Goal: Information Seeking & Learning: Learn about a topic

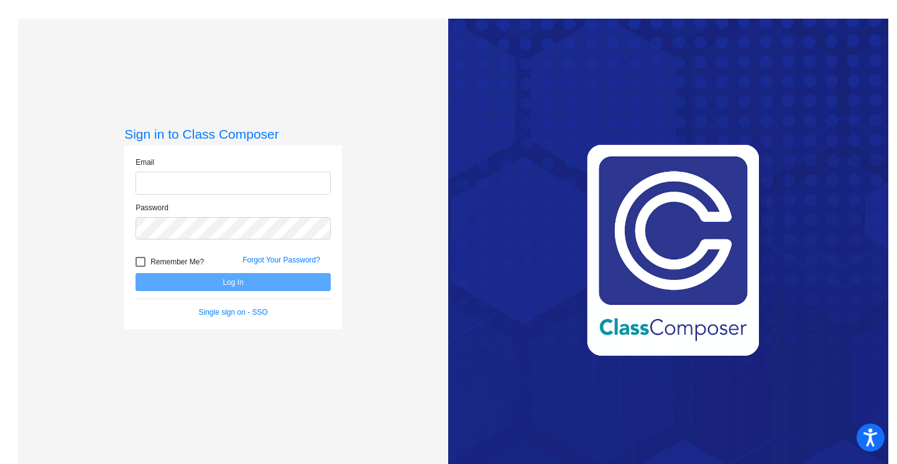
type input "[EMAIL_ADDRESS][DOMAIN_NAME]"
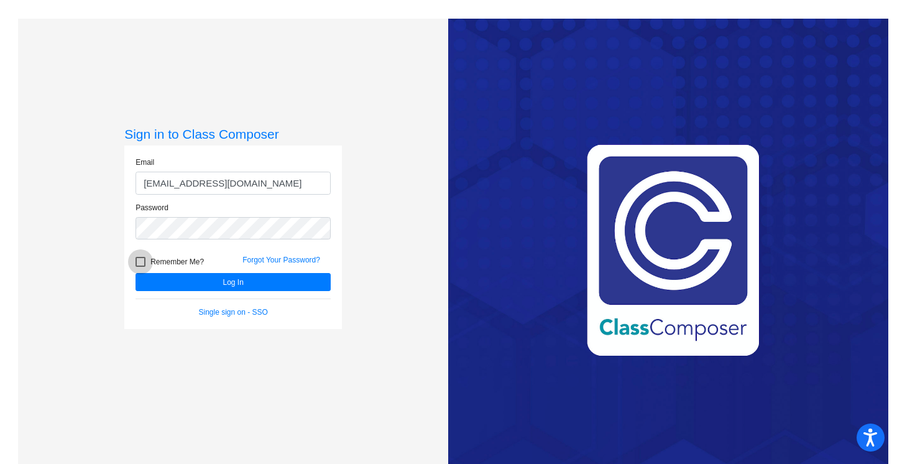
click at [191, 268] on span "Remember Me?" at bounding box center [176, 261] width 53 height 15
click at [140, 267] on input "Remember Me?" at bounding box center [140, 267] width 1 height 1
checkbox input "true"
click at [191, 275] on button "Log In" at bounding box center [232, 282] width 195 height 18
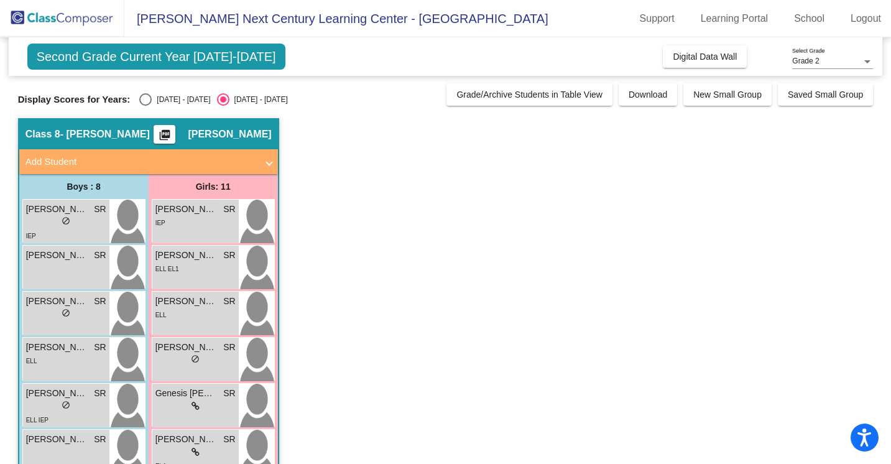
click at [139, 98] on div "Select an option" at bounding box center [145, 99] width 12 height 12
click at [145, 106] on input "[DATE] - [DATE]" at bounding box center [145, 106] width 1 height 1
radio input "true"
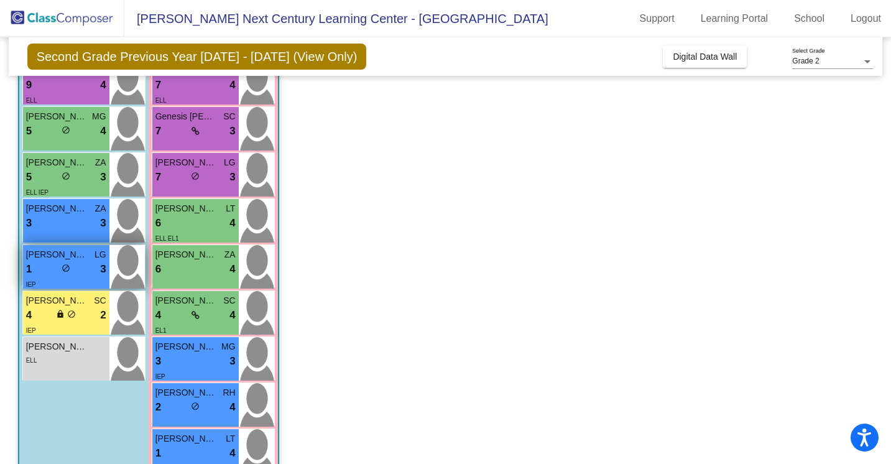
scroll to position [148, 0]
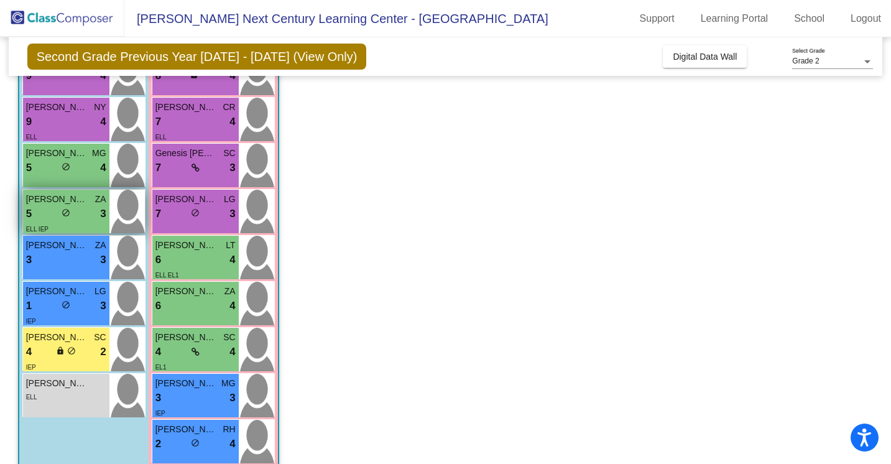
click at [94, 216] on div "5 lock do_not_disturb_alt 3" at bounding box center [66, 214] width 80 height 16
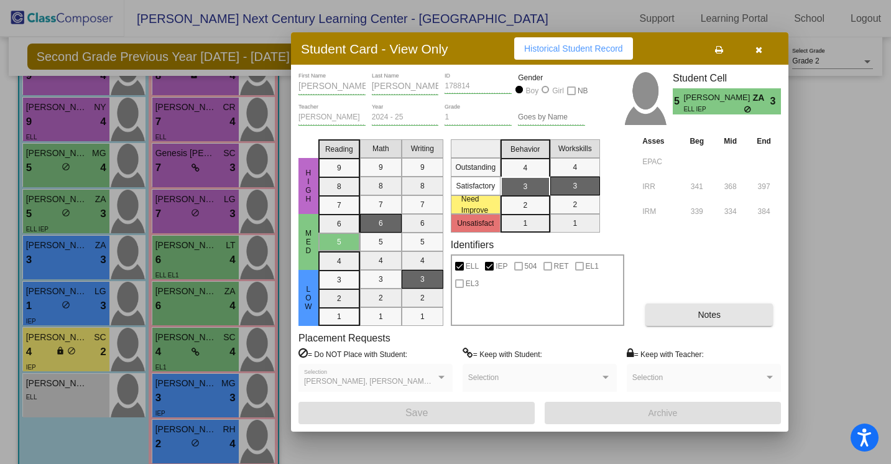
click at [669, 306] on button "Notes" at bounding box center [708, 314] width 127 height 22
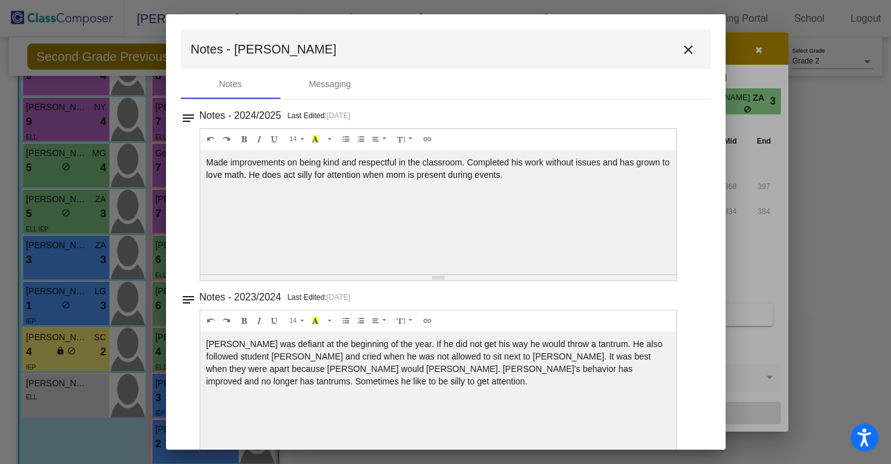
click at [684, 43] on mat-icon "close" at bounding box center [688, 49] width 15 height 15
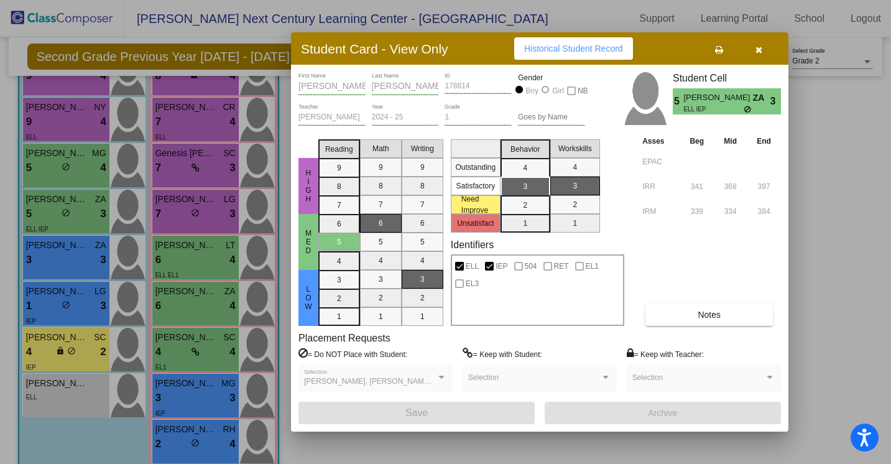
click at [764, 48] on button "button" at bounding box center [758, 48] width 40 height 22
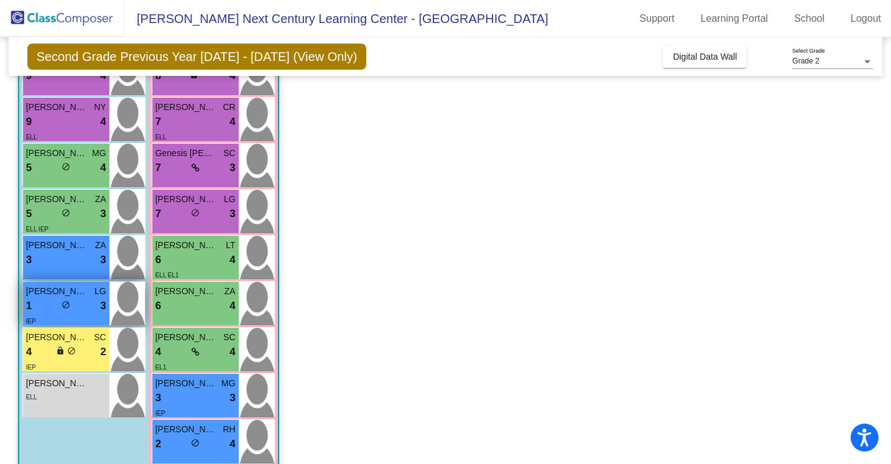
click at [93, 303] on div "1 lock do_not_disturb_alt 3" at bounding box center [66, 306] width 80 height 16
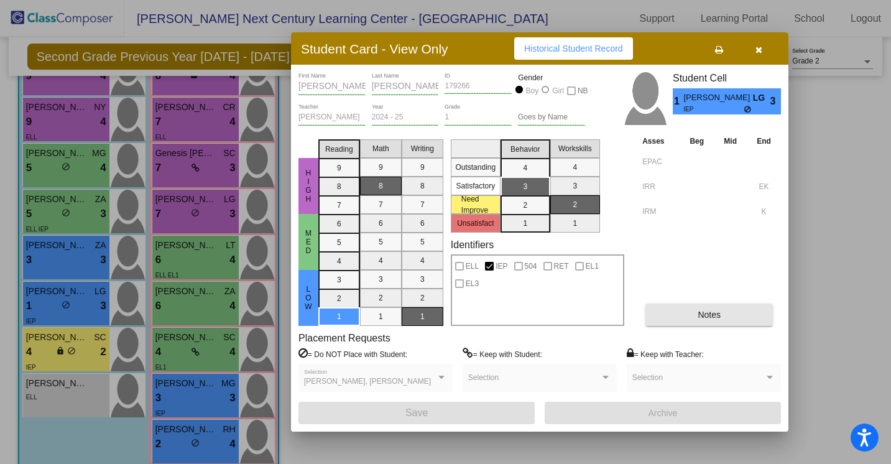
click at [653, 308] on button "Notes" at bounding box center [708, 314] width 127 height 22
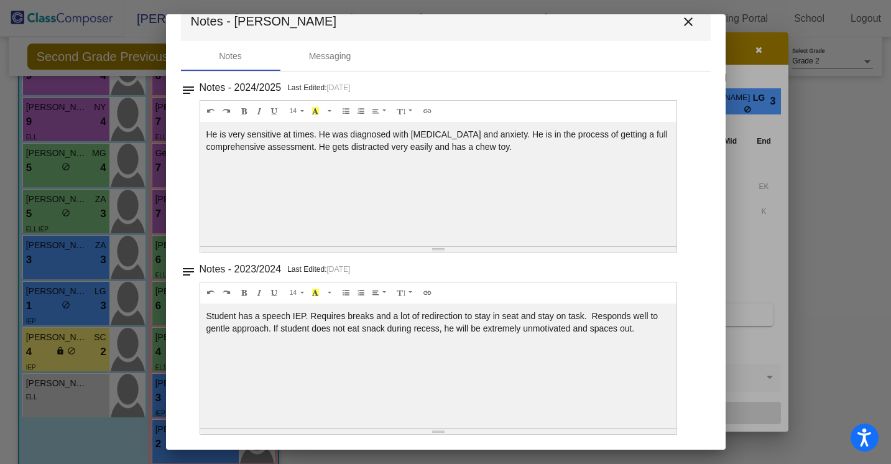
scroll to position [0, 0]
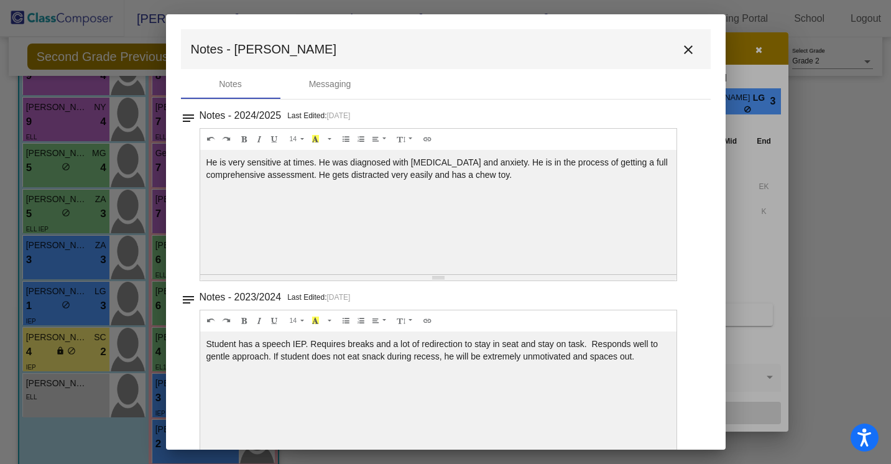
click at [681, 47] on mat-icon "close" at bounding box center [688, 49] width 15 height 15
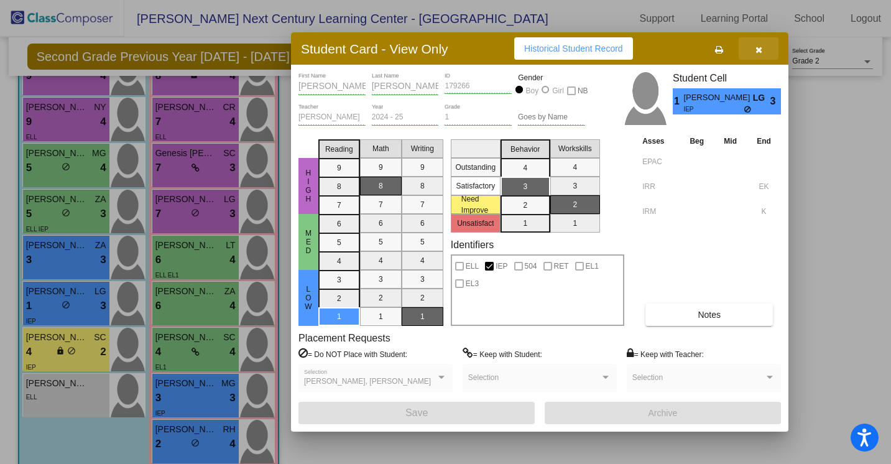
click at [756, 48] on icon "button" at bounding box center [758, 49] width 7 height 9
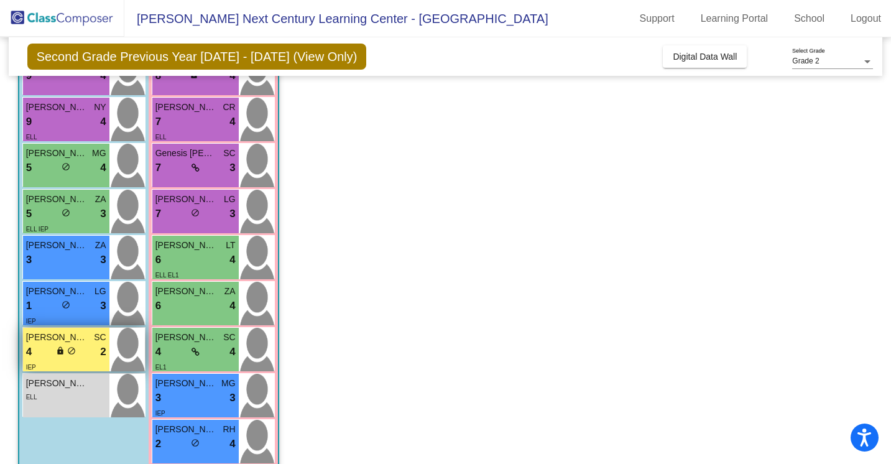
click at [104, 349] on span "2" at bounding box center [103, 352] width 6 height 16
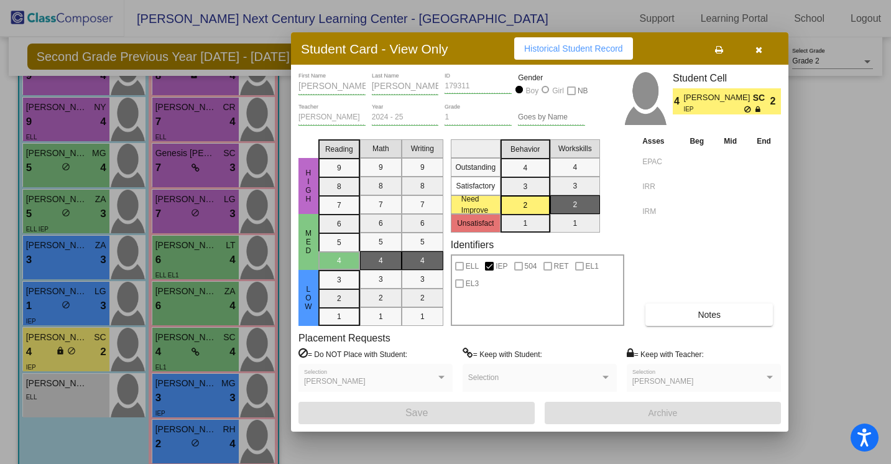
click at [658, 315] on button "Notes" at bounding box center [708, 314] width 127 height 22
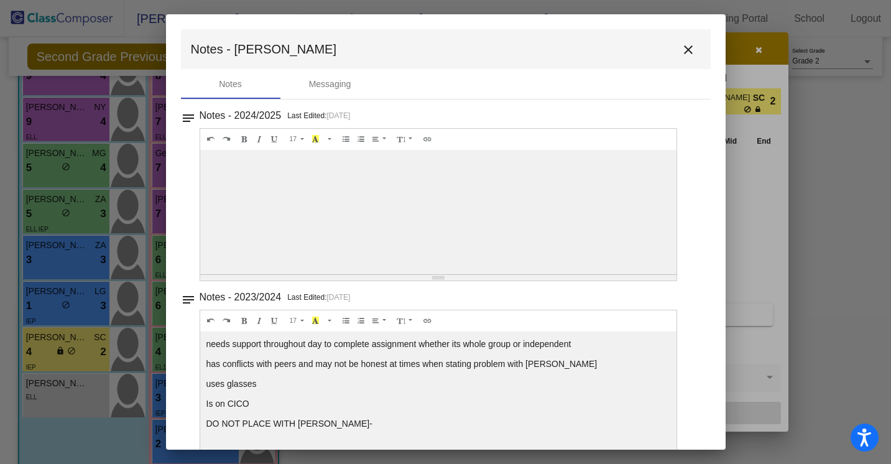
scroll to position [29, 0]
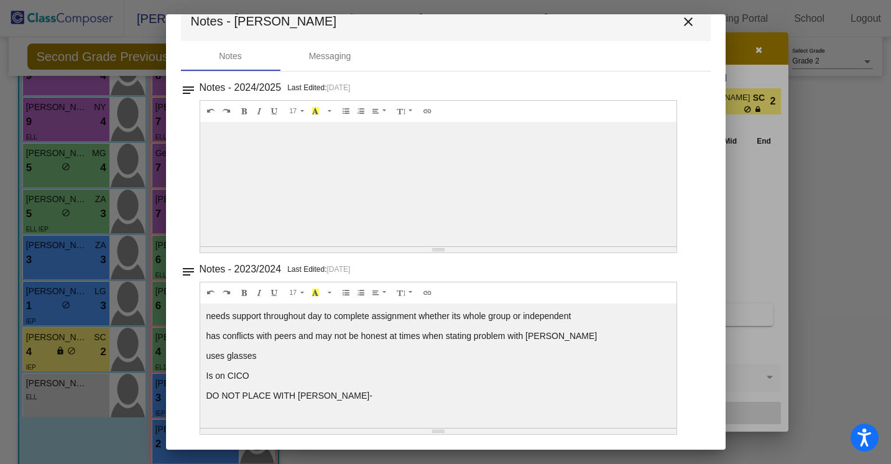
click at [689, 17] on mat-icon "close" at bounding box center [688, 21] width 15 height 15
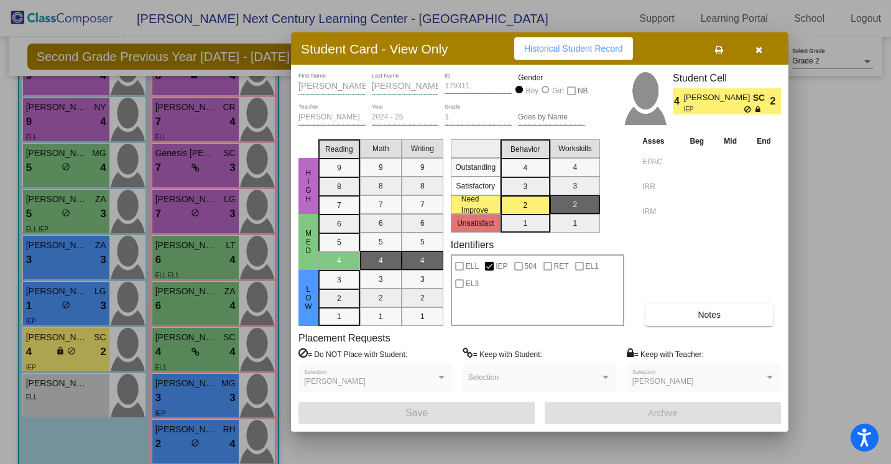
click at [767, 58] on button "button" at bounding box center [758, 48] width 40 height 22
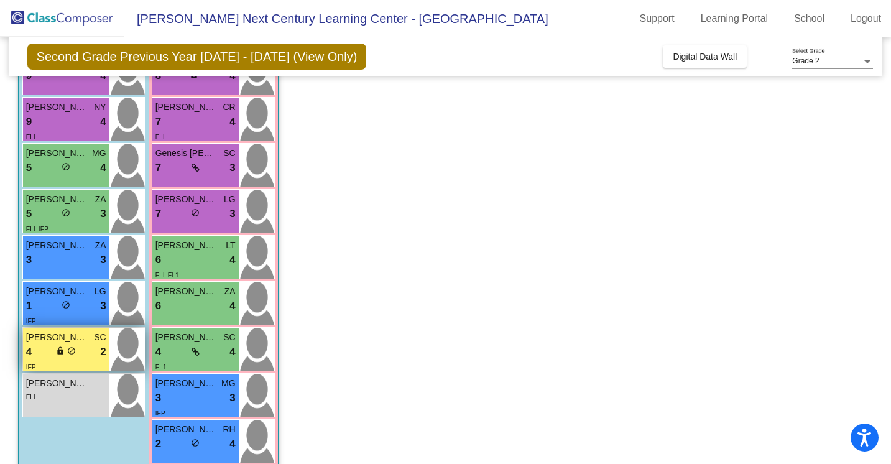
click at [93, 349] on div "4 lock do_not_disturb_alt 2" at bounding box center [66, 352] width 80 height 16
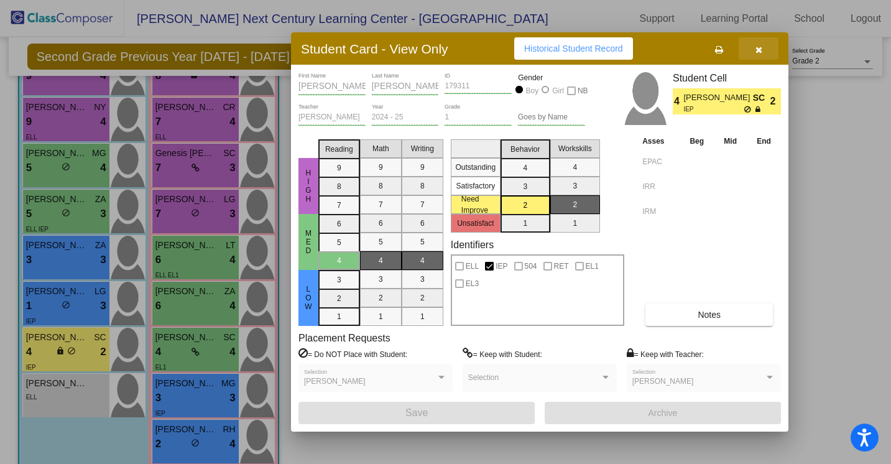
click at [769, 49] on button "button" at bounding box center [758, 48] width 40 height 22
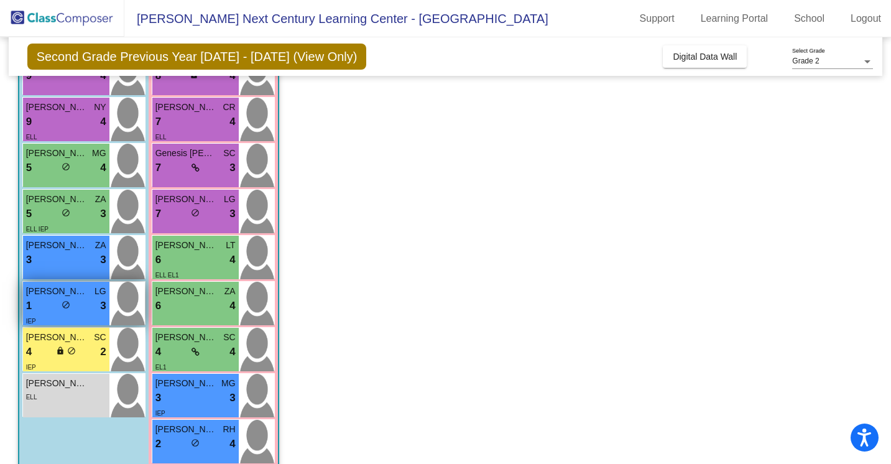
click at [89, 303] on div "1 lock do_not_disturb_alt 3" at bounding box center [66, 306] width 80 height 16
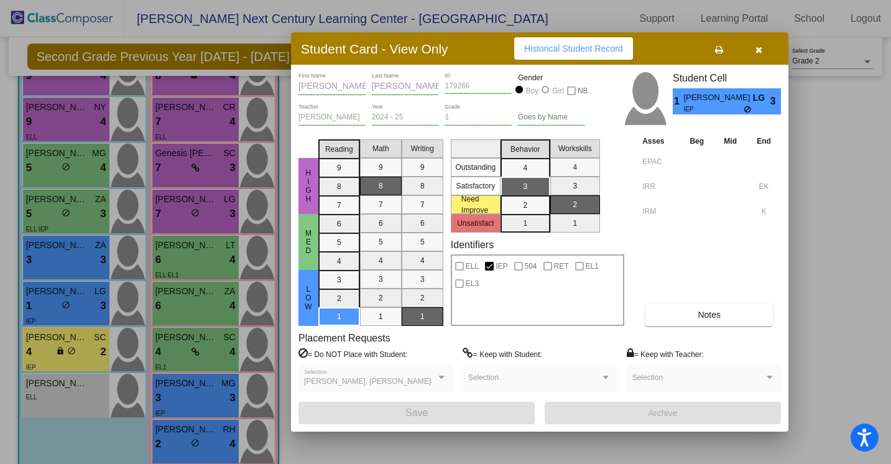
click at [761, 58] on button "button" at bounding box center [758, 48] width 40 height 22
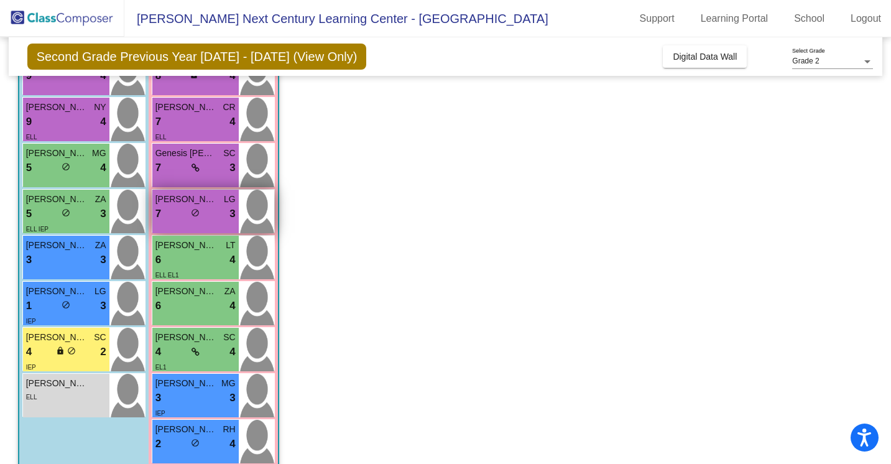
click at [233, 190] on div "[PERSON_NAME] LG 7 lock do_not_disturb_alt 3" at bounding box center [195, 212] width 86 height 44
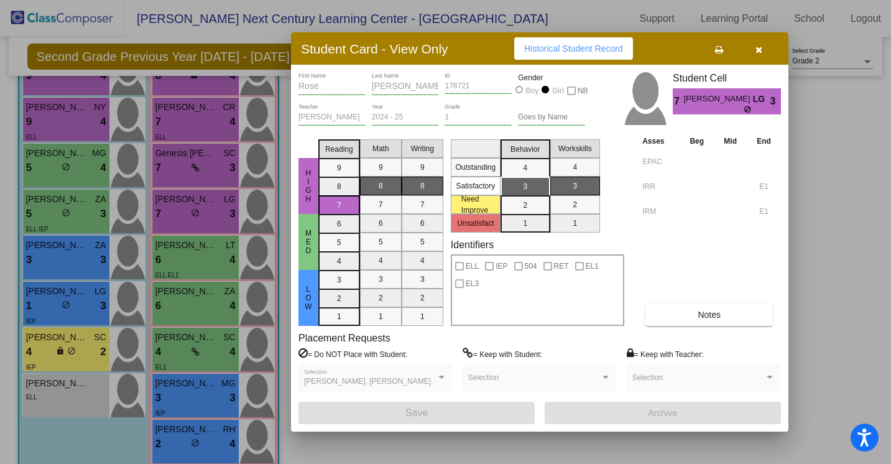
click at [766, 48] on button "button" at bounding box center [758, 48] width 40 height 22
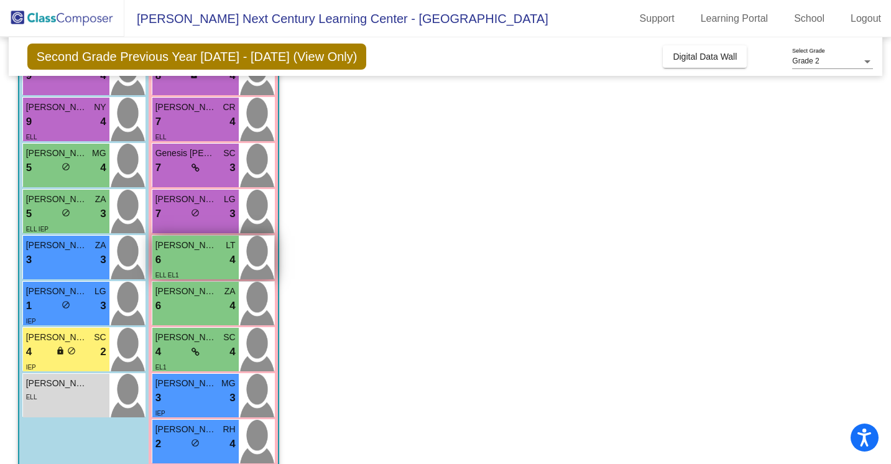
click at [225, 240] on div "Ainoa [PERSON_NAME]" at bounding box center [195, 245] width 80 height 13
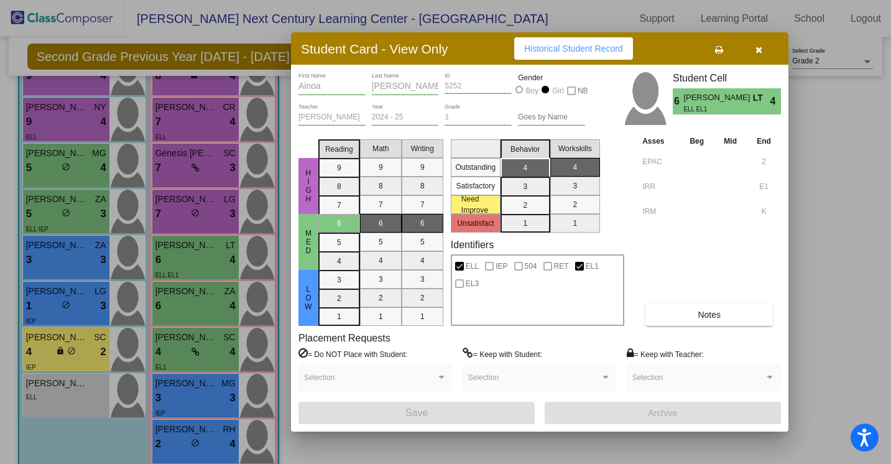
click at [766, 50] on button "button" at bounding box center [758, 48] width 40 height 22
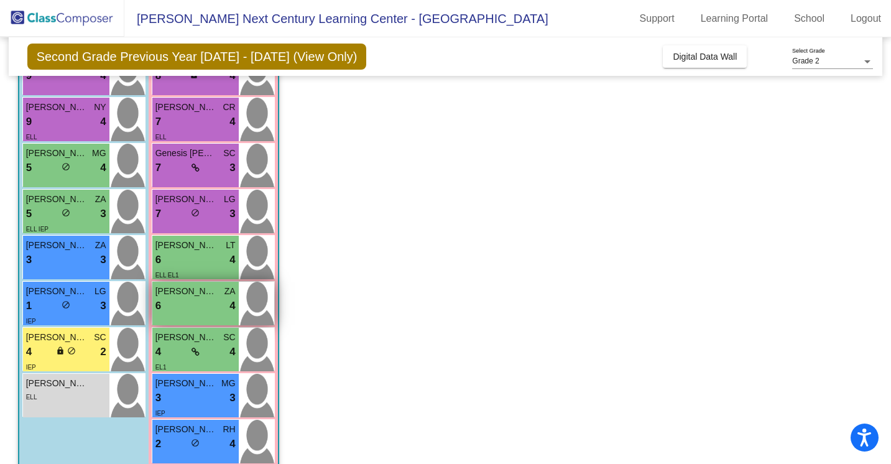
click at [239, 296] on img at bounding box center [256, 304] width 35 height 44
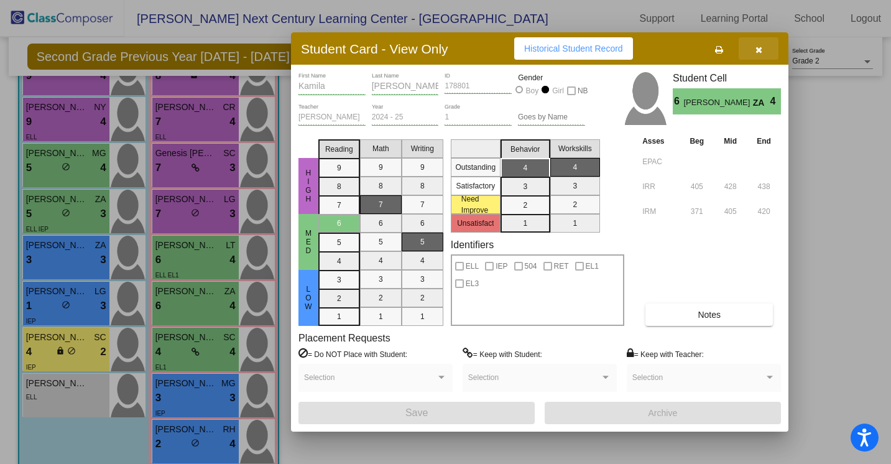
click at [761, 57] on button "button" at bounding box center [758, 48] width 40 height 22
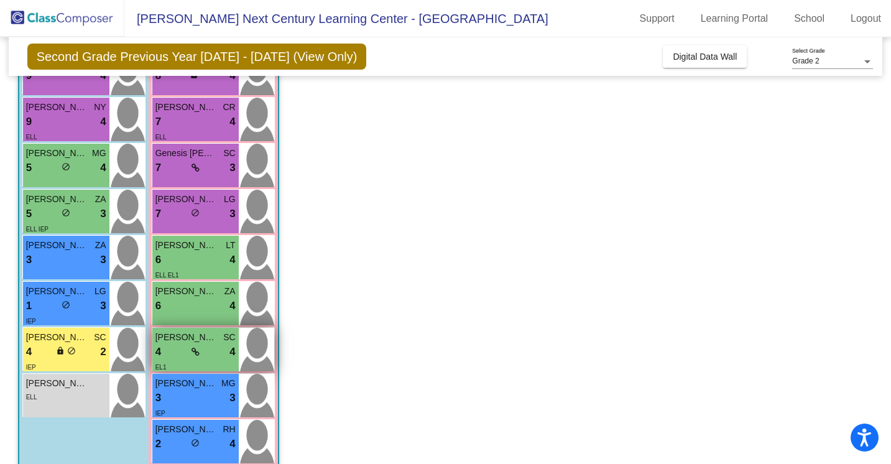
click at [202, 346] on div "4 lock do_not_disturb_alt 4" at bounding box center [195, 352] width 80 height 16
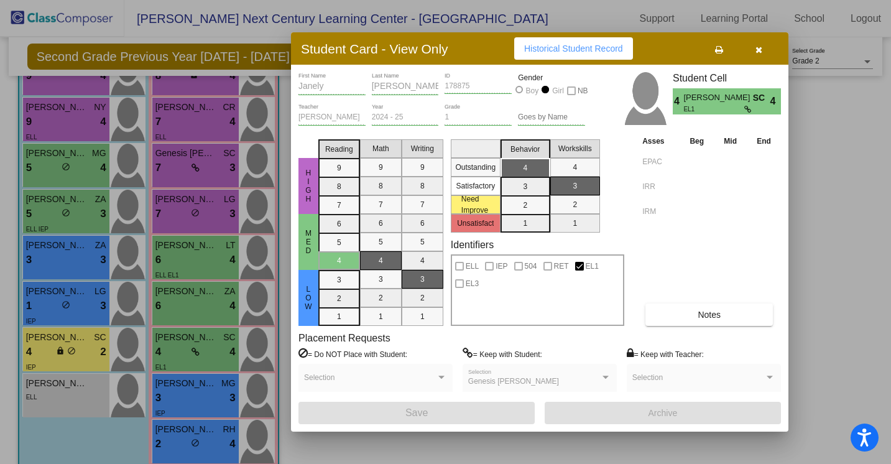
click at [763, 55] on button "button" at bounding box center [758, 48] width 40 height 22
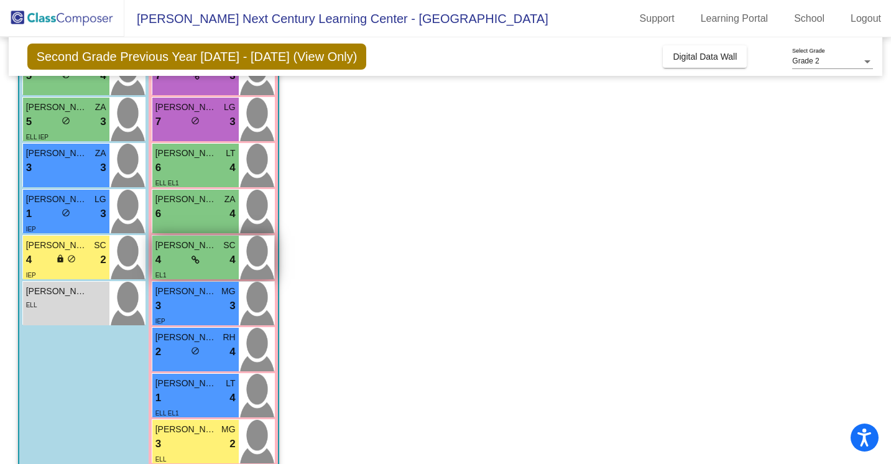
scroll to position [261, 0]
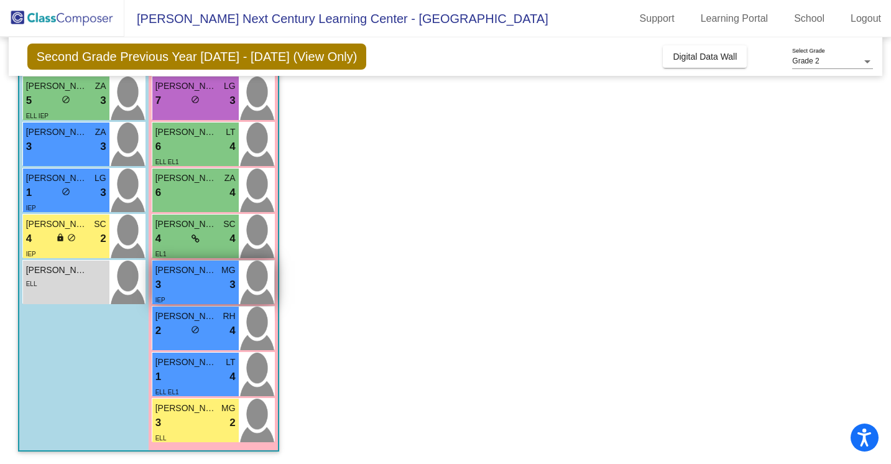
click at [221, 296] on div "IEP" at bounding box center [195, 299] width 80 height 13
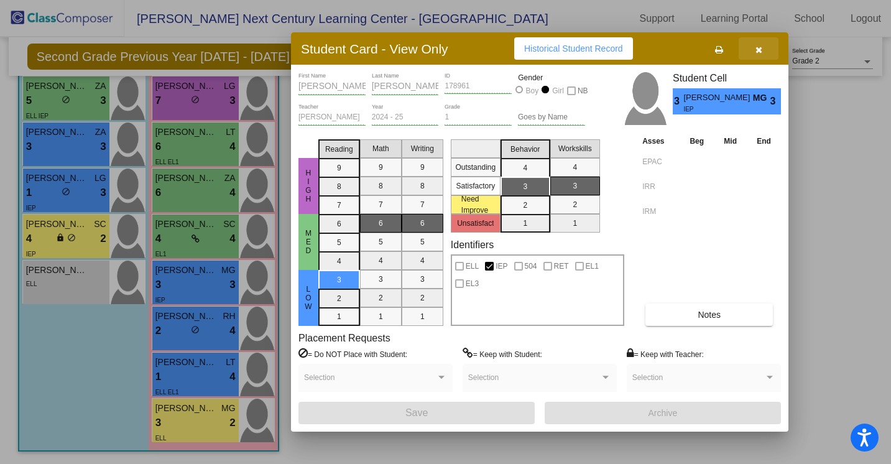
click at [756, 47] on icon "button" at bounding box center [758, 49] width 7 height 9
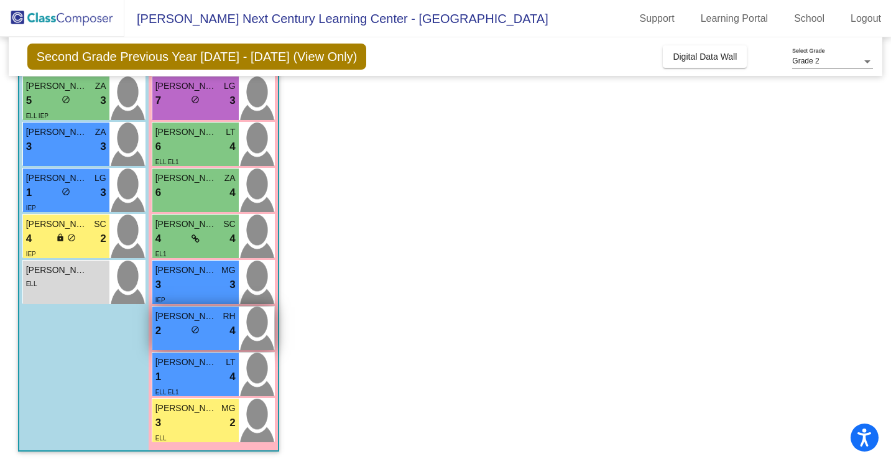
click at [217, 332] on div "2 lock do_not_disturb_alt 4" at bounding box center [195, 331] width 80 height 16
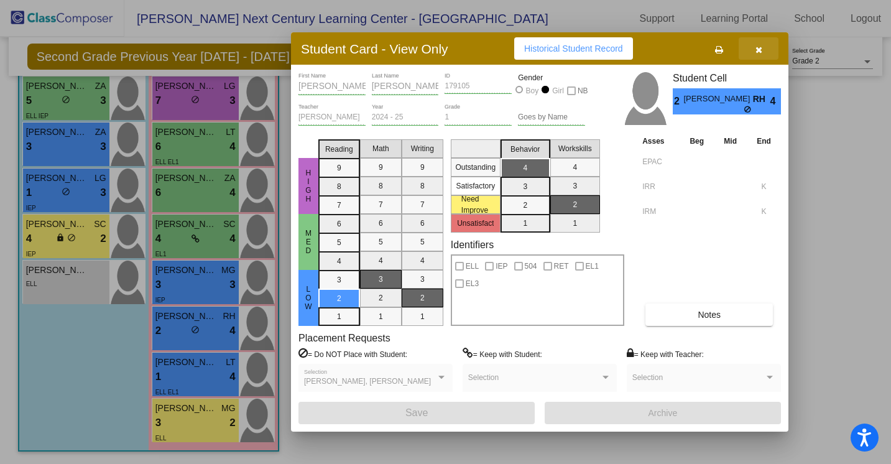
click at [755, 55] on button "button" at bounding box center [758, 48] width 40 height 22
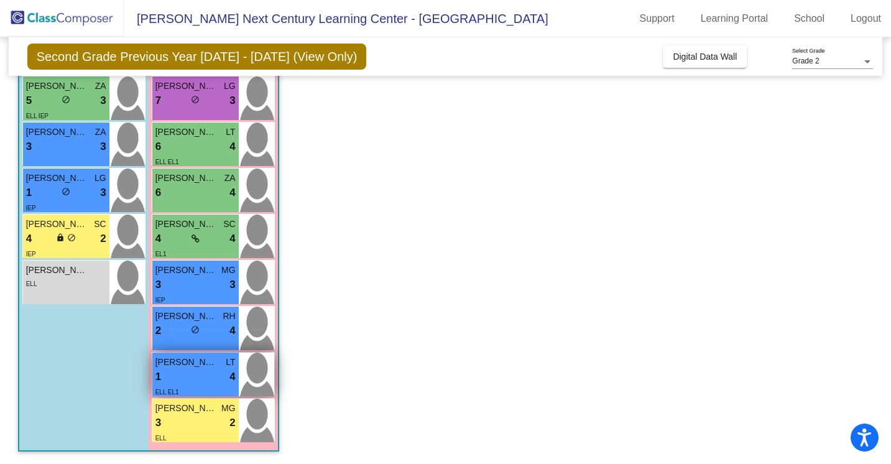
click at [205, 388] on div "ELL EL1" at bounding box center [195, 391] width 80 height 13
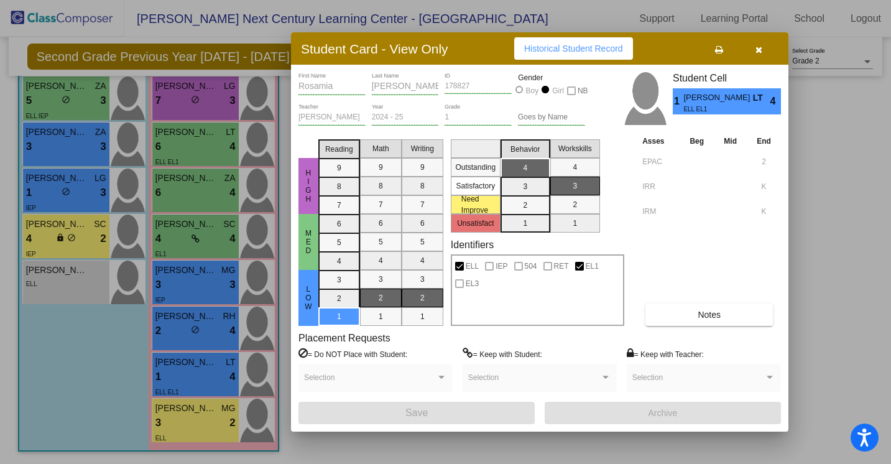
click at [754, 50] on button "button" at bounding box center [758, 48] width 40 height 22
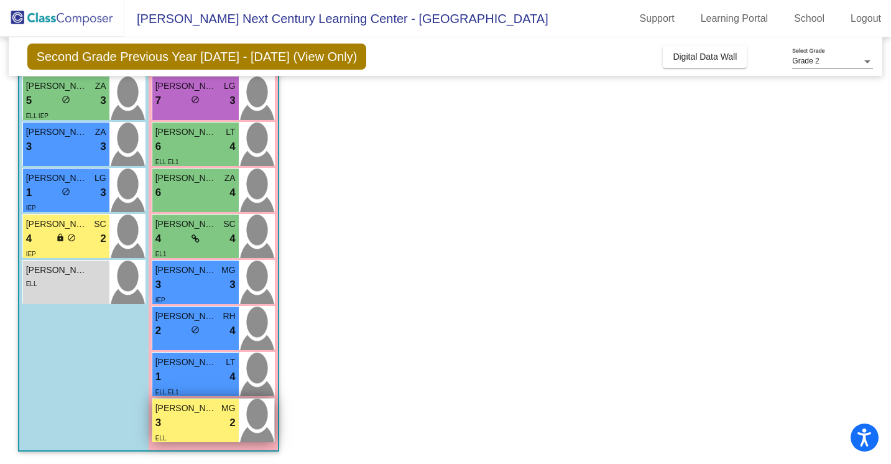
click at [213, 415] on div "3 lock do_not_disturb_alt 2" at bounding box center [195, 423] width 80 height 16
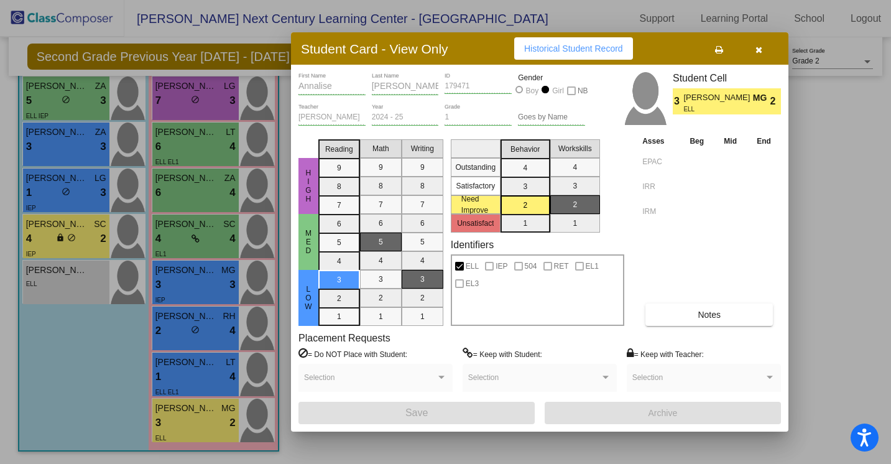
click at [756, 57] on button "button" at bounding box center [758, 48] width 40 height 22
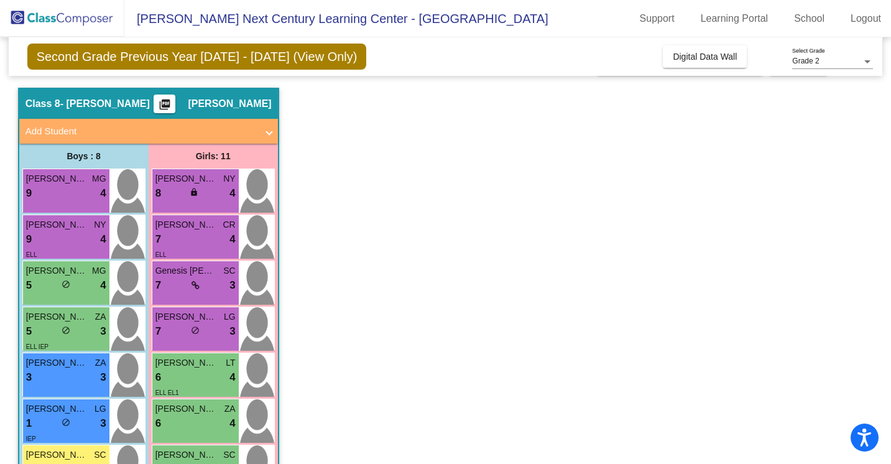
scroll to position [39, 0]
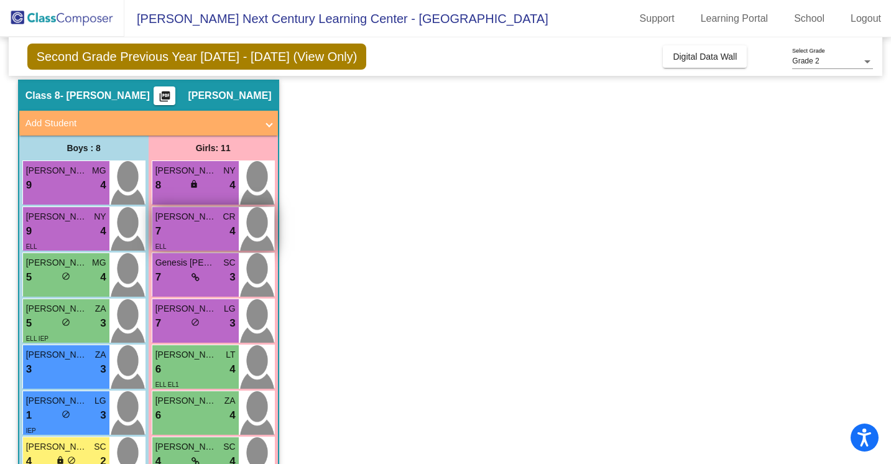
click at [237, 216] on div "[PERSON_NAME] [PERSON_NAME] 7 lock do_not_disturb_alt 4 ELL" at bounding box center [195, 229] width 86 height 44
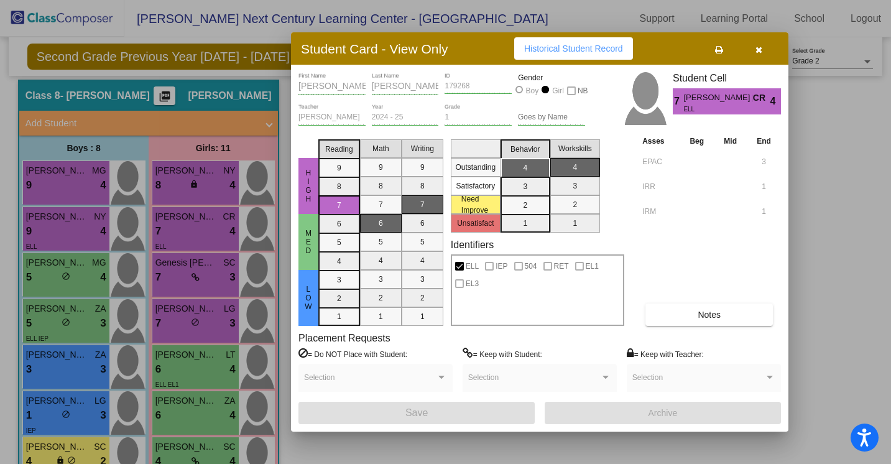
click at [207, 181] on div at bounding box center [445, 232] width 891 height 464
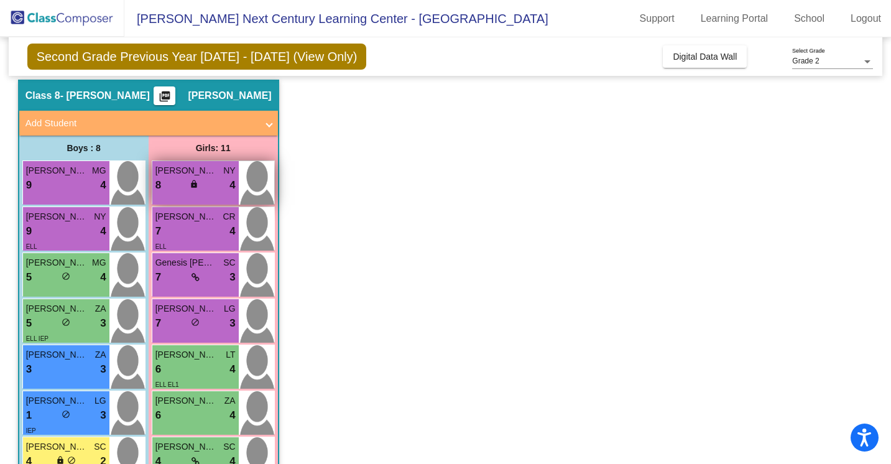
click at [210, 188] on div "8 lock do_not_disturb_alt 4" at bounding box center [195, 185] width 80 height 16
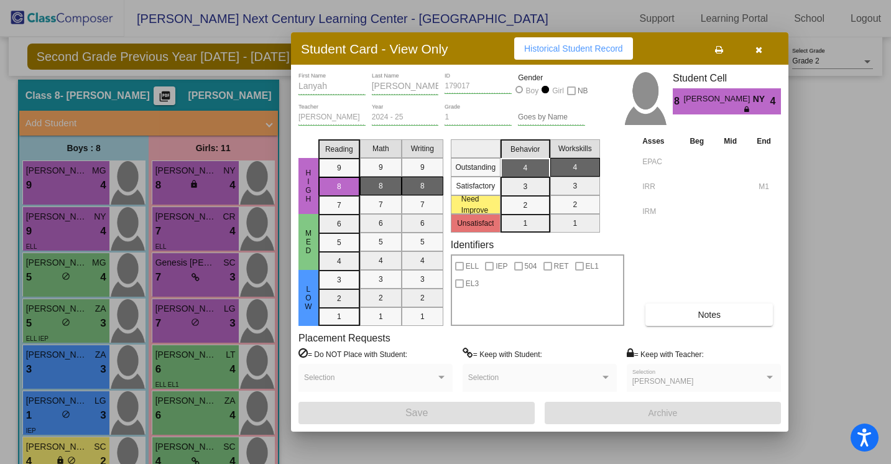
click at [213, 237] on div at bounding box center [445, 232] width 891 height 464
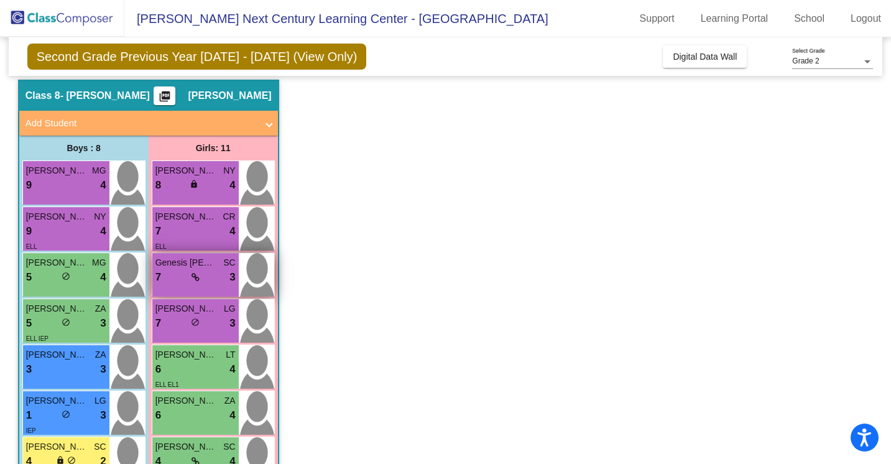
click at [213, 267] on span "Genesis [PERSON_NAME]" at bounding box center [186, 262] width 62 height 13
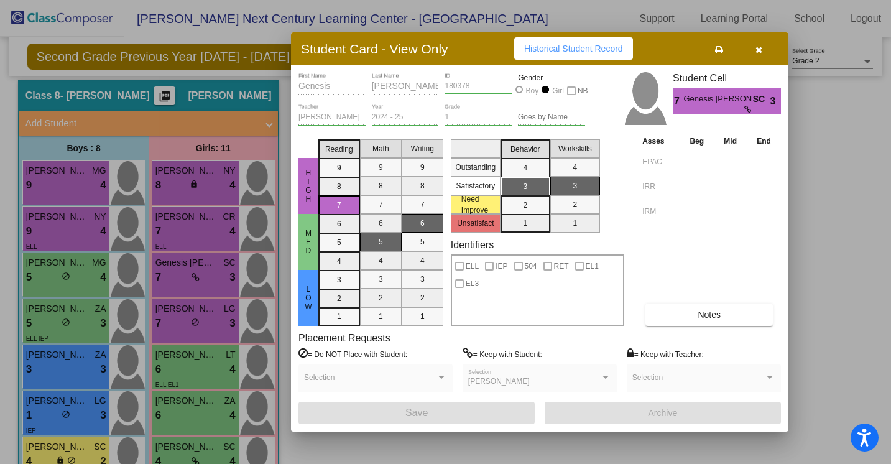
click at [213, 316] on div at bounding box center [445, 232] width 891 height 464
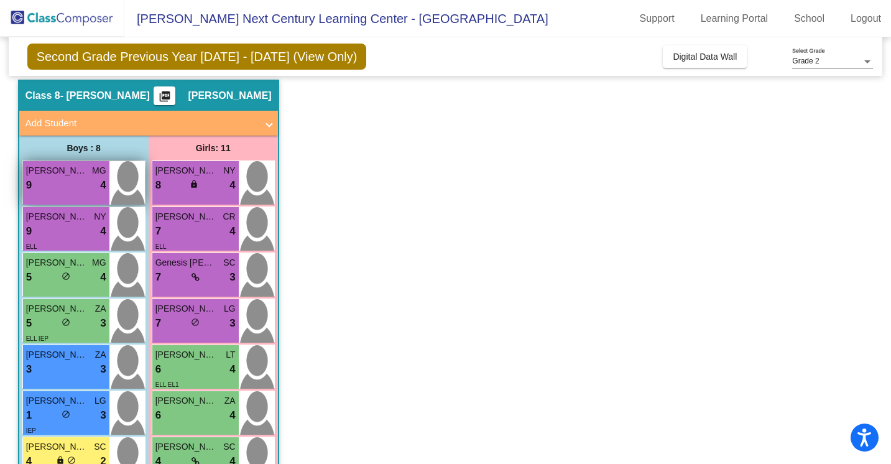
click at [66, 168] on span "[PERSON_NAME]" at bounding box center [57, 170] width 62 height 13
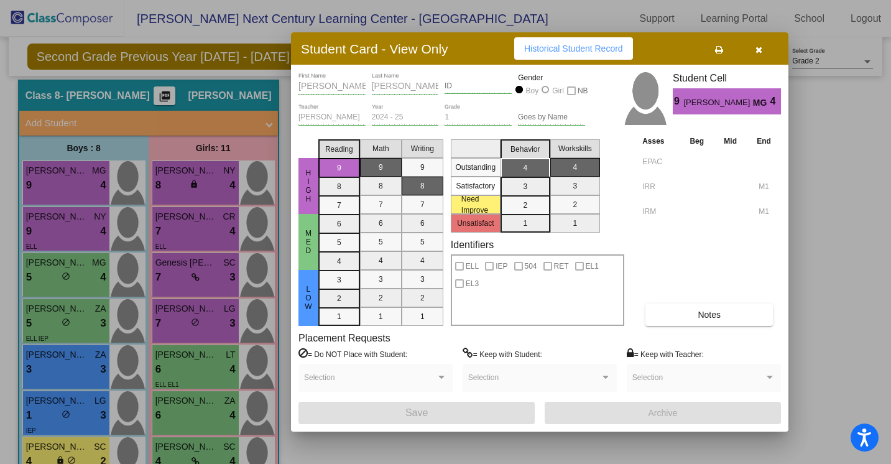
click at [69, 213] on div at bounding box center [445, 232] width 891 height 464
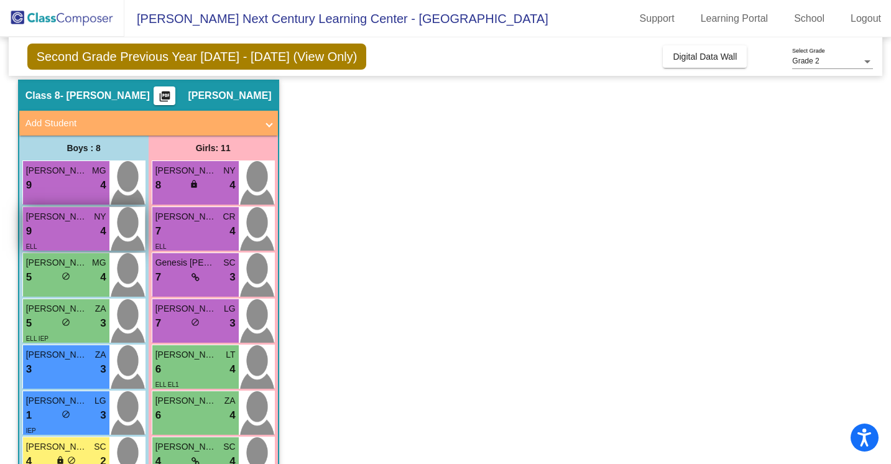
click at [68, 216] on span "[PERSON_NAME]" at bounding box center [57, 216] width 62 height 13
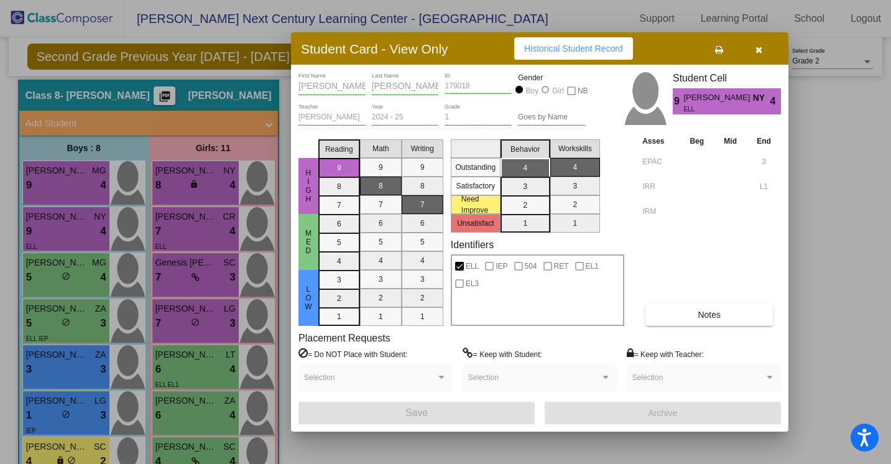
click at [83, 263] on div at bounding box center [445, 232] width 891 height 464
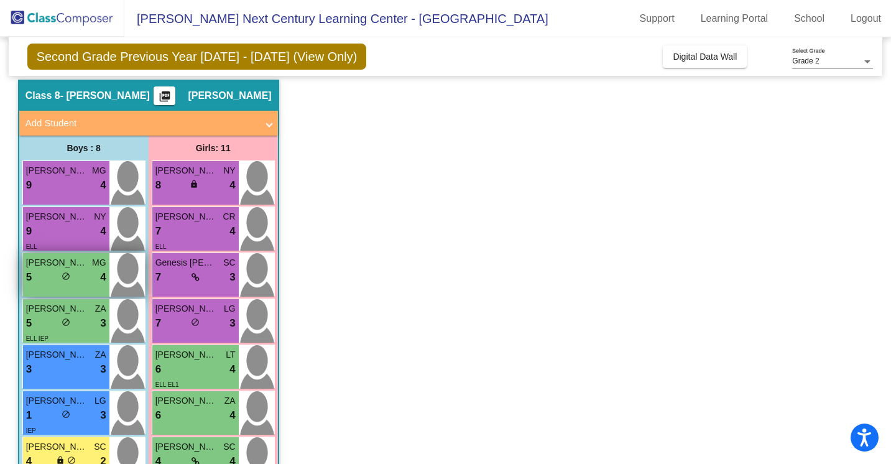
click at [83, 275] on div "5 lock do_not_disturb_alt 4" at bounding box center [66, 277] width 80 height 16
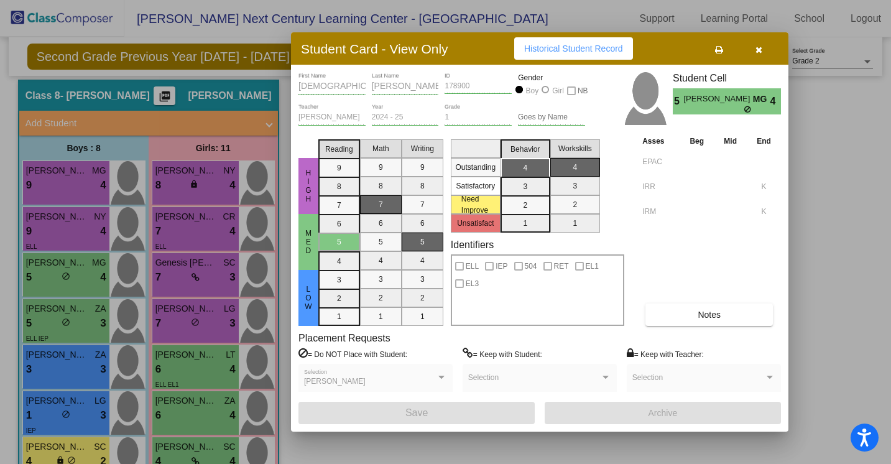
click at [83, 313] on div at bounding box center [445, 232] width 891 height 464
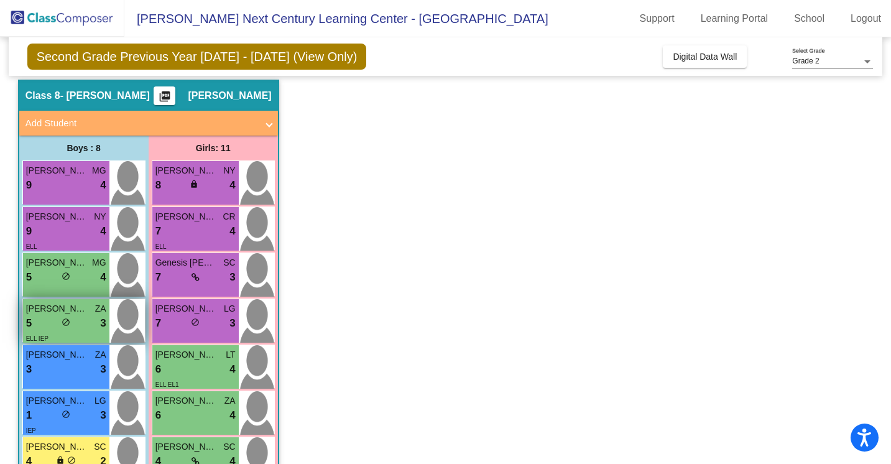
click at [83, 321] on div "5 lock do_not_disturb_alt 3" at bounding box center [66, 323] width 80 height 16
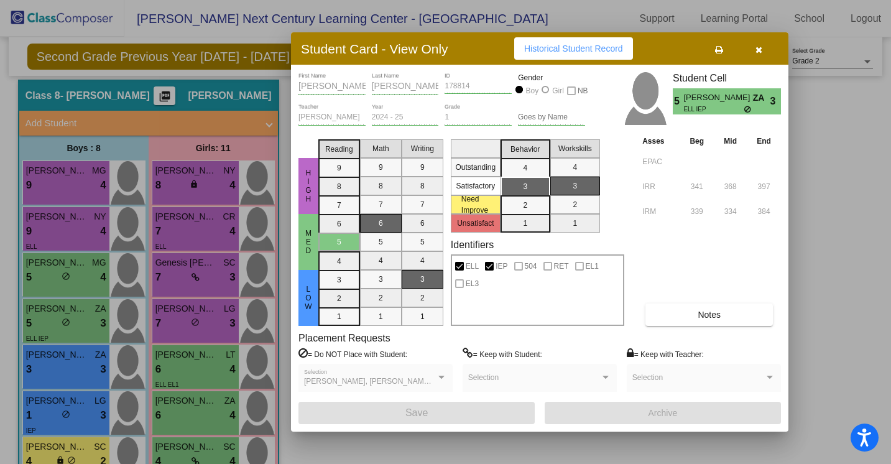
click at [88, 381] on div at bounding box center [445, 232] width 891 height 464
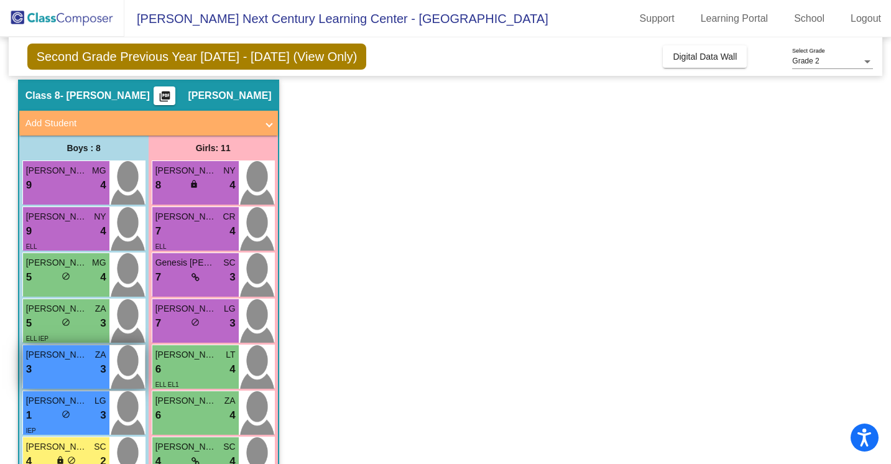
click at [88, 367] on div "3 lock do_not_disturb_alt 3" at bounding box center [66, 369] width 80 height 16
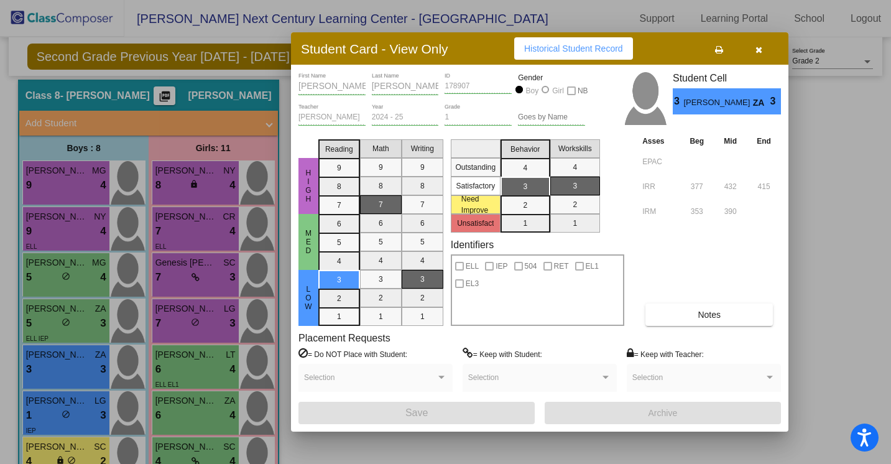
click at [763, 50] on button "button" at bounding box center [758, 48] width 40 height 22
